Goal: Task Accomplishment & Management: Manage account settings

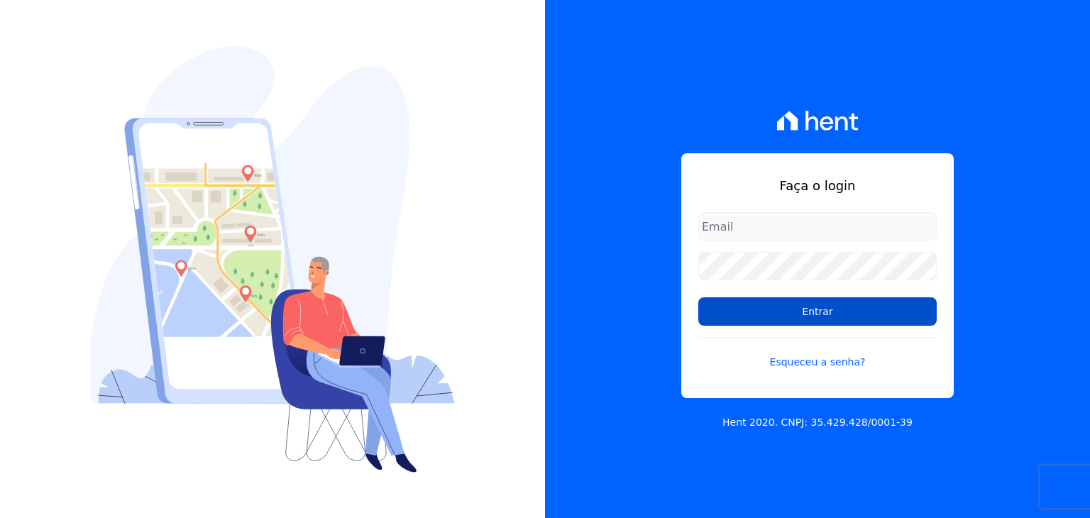
type input "[EMAIL_ADDRESS][DOMAIN_NAME]"
click at [831, 307] on input "Entrar" at bounding box center [818, 311] width 239 height 28
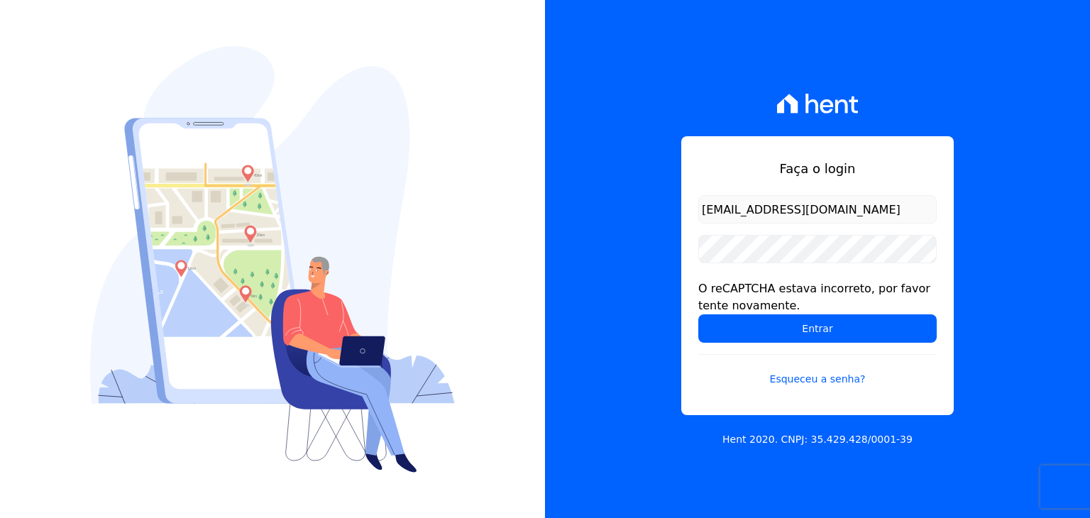
drag, startPoint x: 604, startPoint y: 256, endPoint x: 616, endPoint y: 254, distance: 12.3
click at [604, 256] on div "Faça o login taina.mendes@swarealty.com O reCAPTCHA estava incorreto, por favor…" at bounding box center [817, 259] width 545 height 518
click at [806, 214] on input "[EMAIL_ADDRESS][DOMAIN_NAME]" at bounding box center [818, 209] width 239 height 28
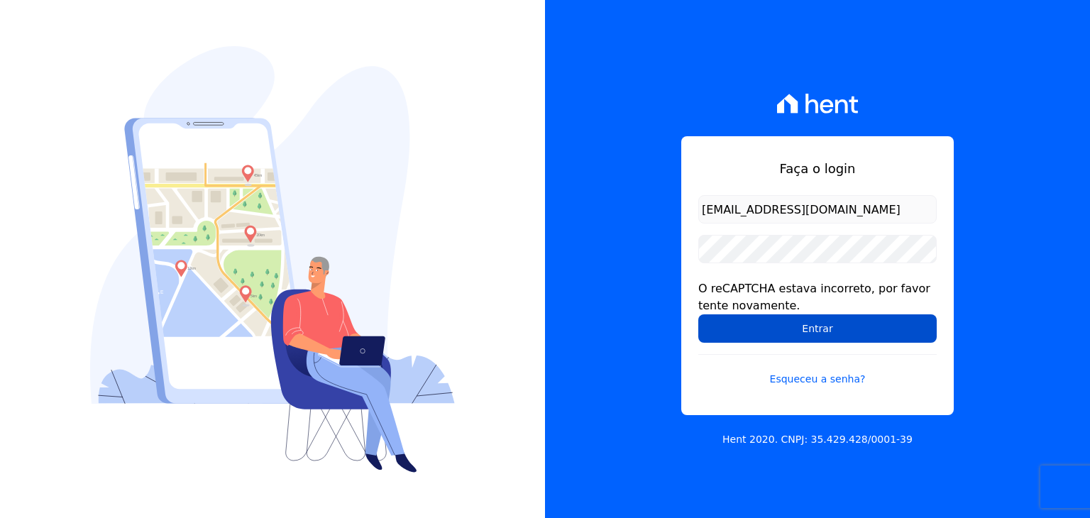
click at [806, 327] on input "Entrar" at bounding box center [818, 328] width 239 height 28
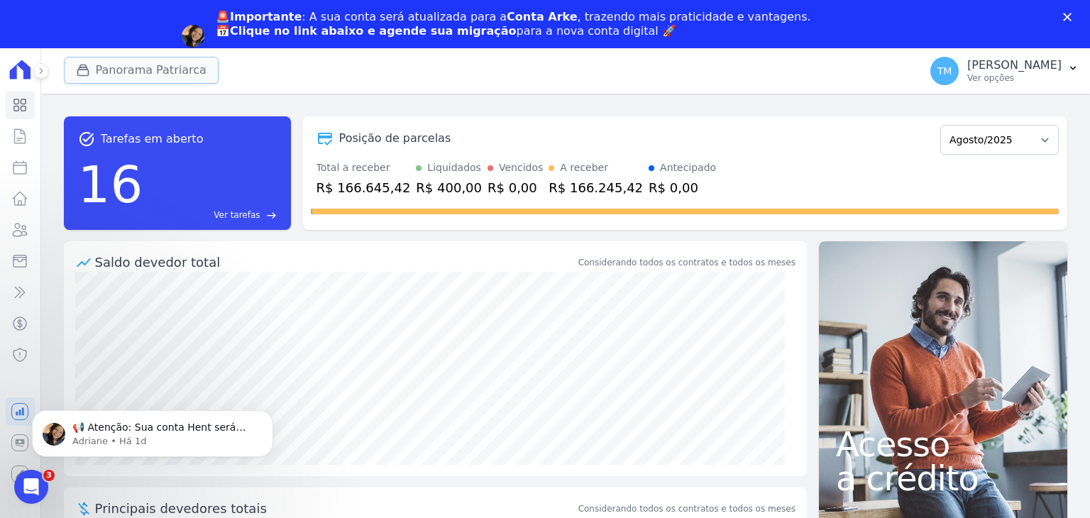
click at [105, 74] on button "Panorama Patriarca" at bounding box center [141, 70] width 155 height 27
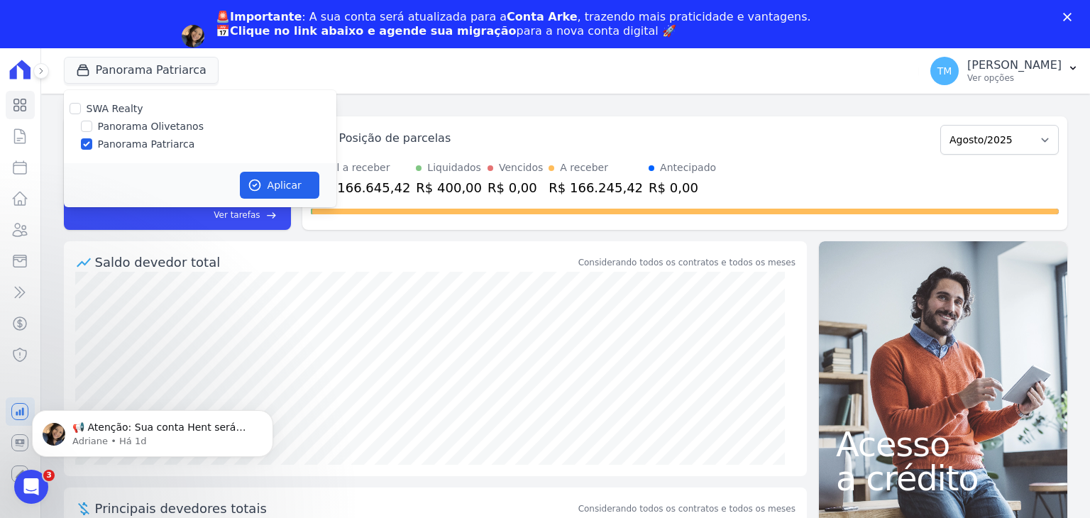
click at [158, 125] on label "Panorama Olivetanos" at bounding box center [151, 126] width 106 height 15
click at [92, 125] on input "Panorama Olivetanos" at bounding box center [86, 126] width 11 height 11
checkbox input "true"
click at [151, 148] on label "Panorama Patriarca" at bounding box center [146, 144] width 97 height 15
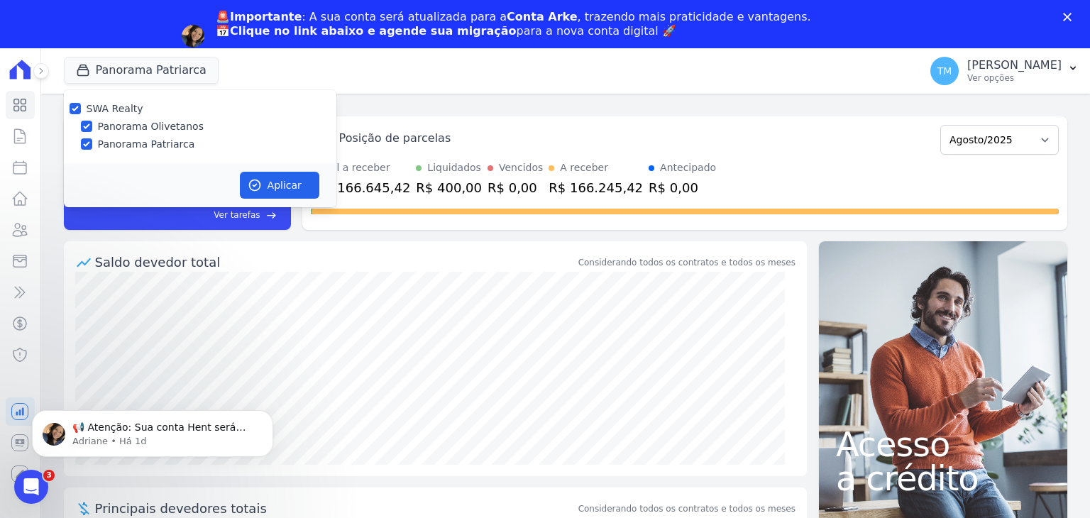
click at [92, 148] on input "Panorama Patriarca" at bounding box center [86, 143] width 11 height 11
checkbox input "false"
click at [254, 185] on icon "button" at bounding box center [255, 185] width 14 height 14
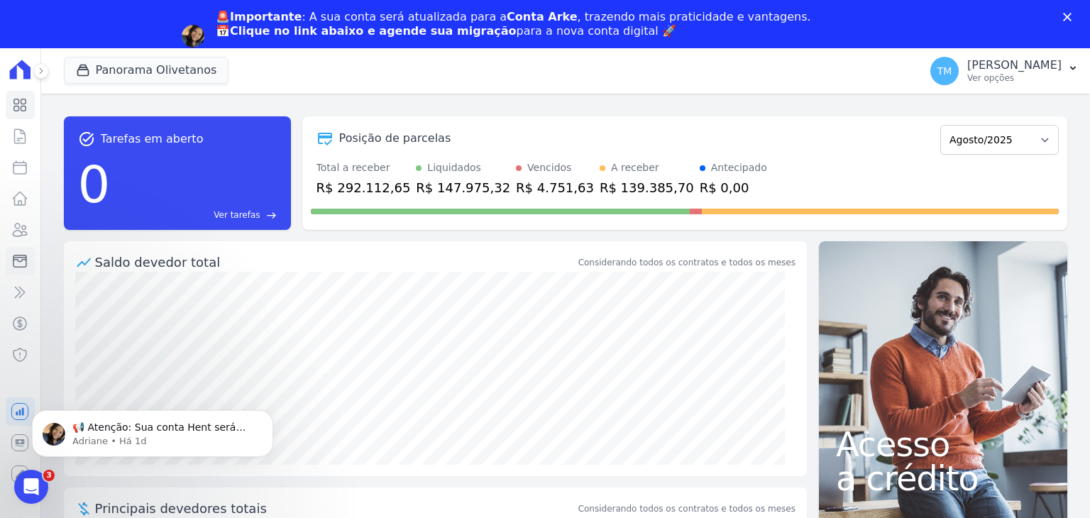
click at [22, 267] on icon at bounding box center [19, 262] width 13 height 12
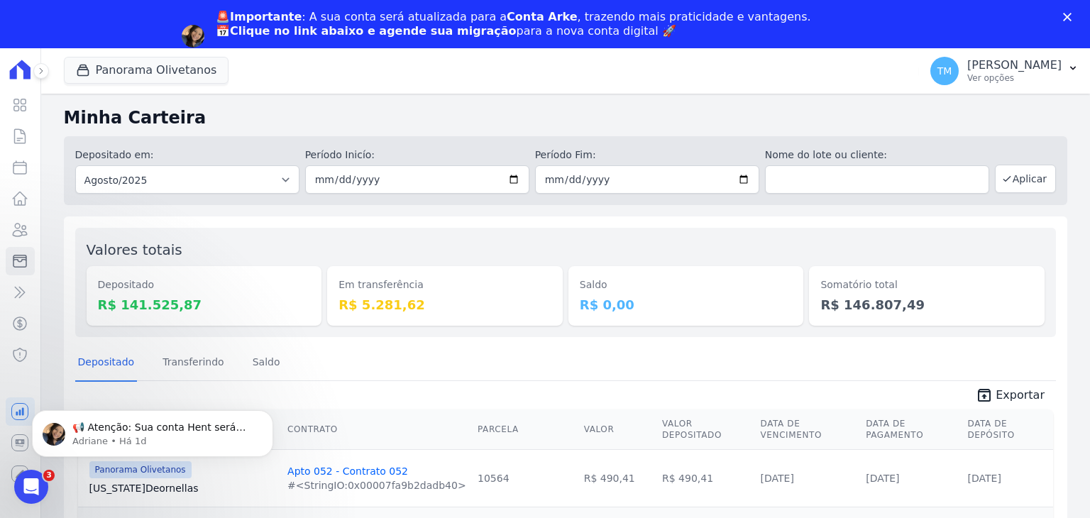
click at [994, 381] on span "unarchive Exportar" at bounding box center [565, 394] width 981 height 26
click at [1006, 395] on span "Exportar" at bounding box center [1020, 395] width 49 height 17
click at [969, 82] on p "Ver opções" at bounding box center [1015, 77] width 94 height 11
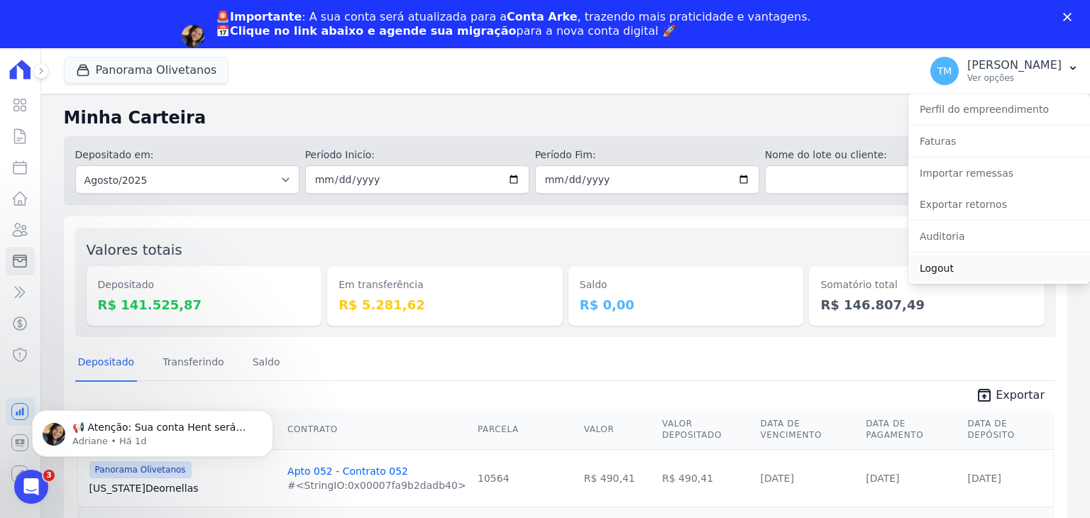
click at [961, 268] on link "Logout" at bounding box center [1000, 269] width 182 height 26
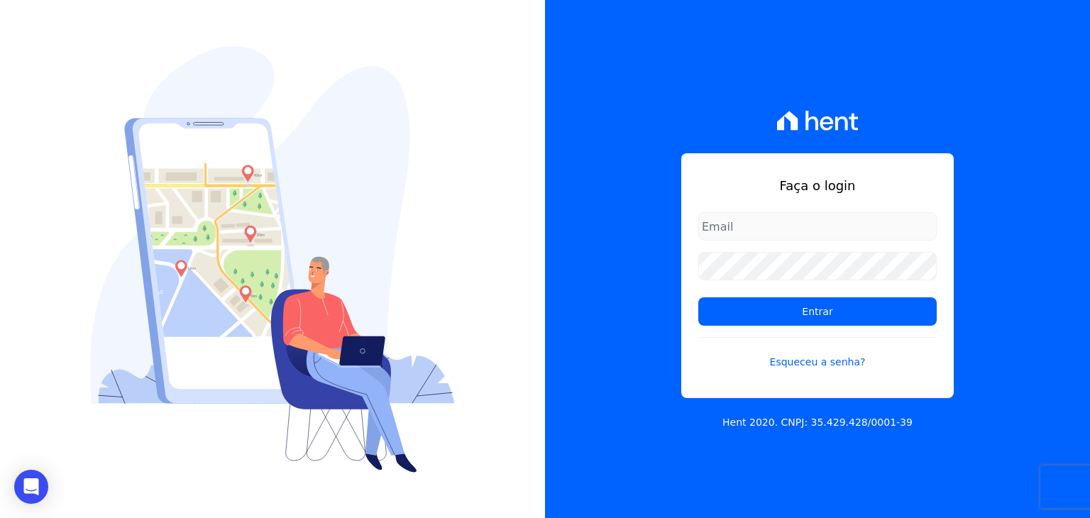
type input "[EMAIL_ADDRESS][DOMAIN_NAME]"
